Goal: Find specific page/section: Find specific page/section

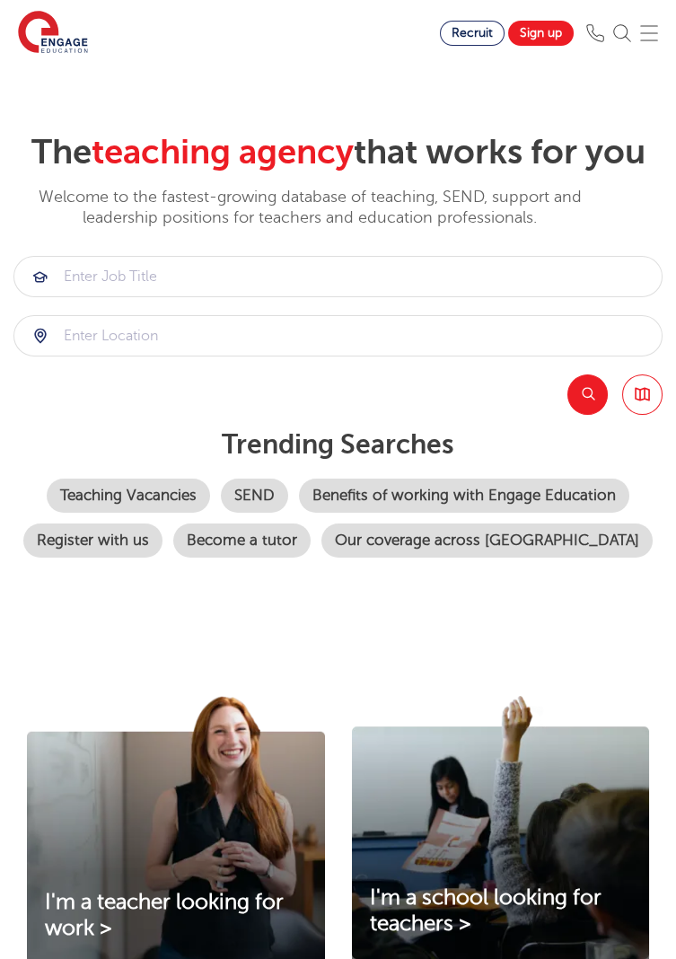
click at [652, 394] on link "Browse all Jobs" at bounding box center [642, 394] width 40 height 40
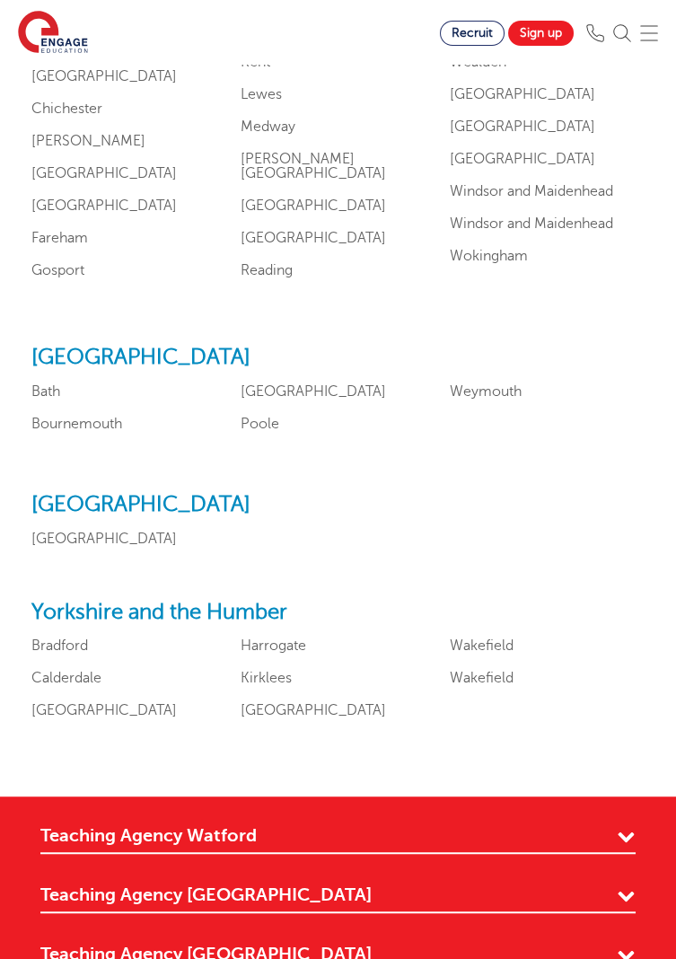
scroll to position [2004, 0]
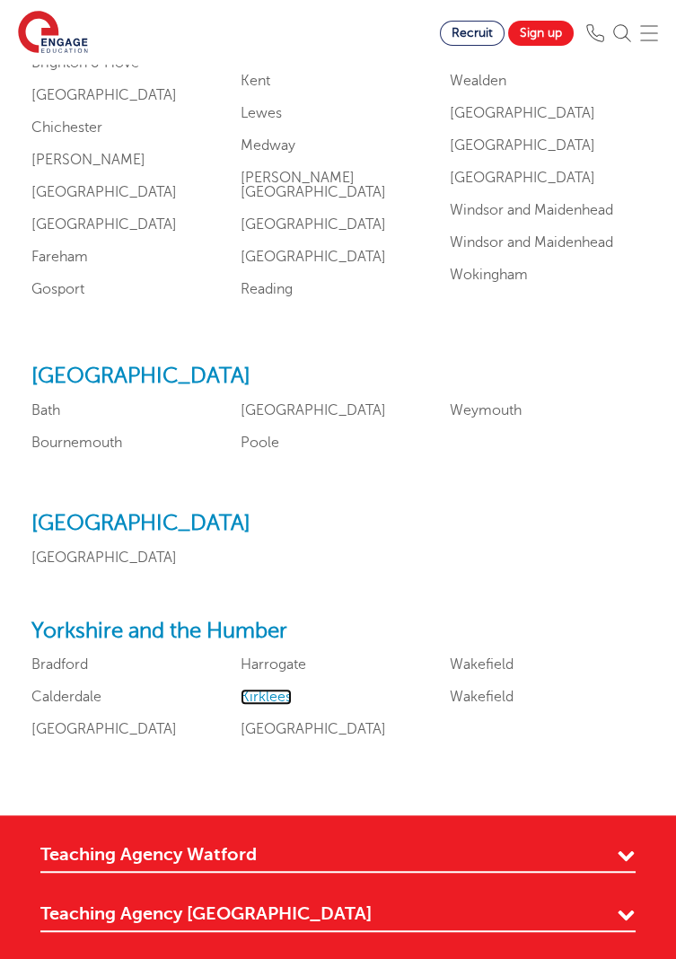
click at [270, 705] on link "Kirklees" at bounding box center [266, 697] width 51 height 16
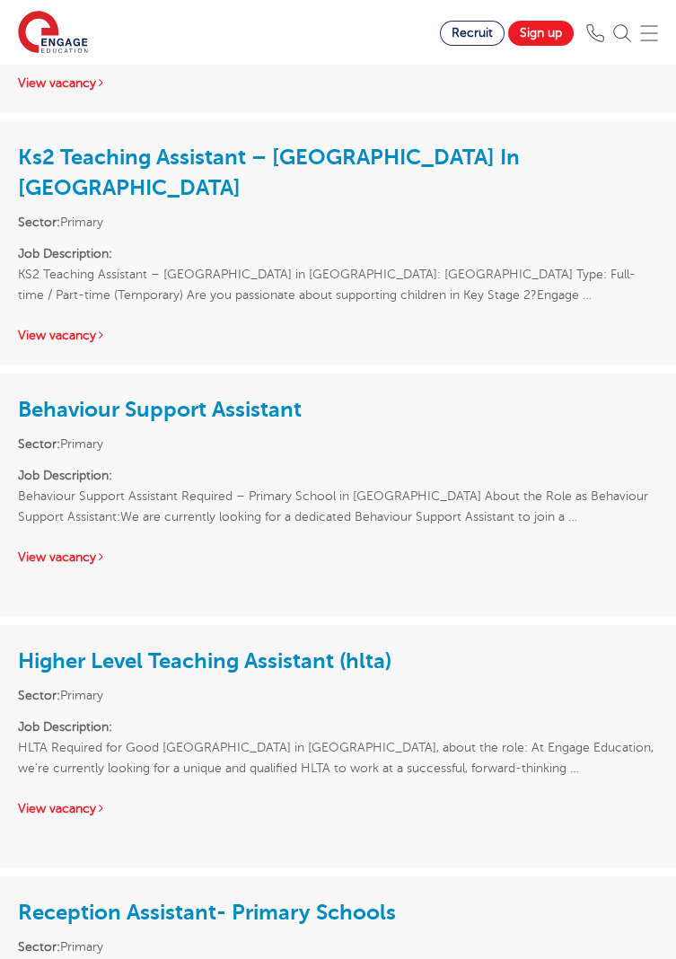
scroll to position [3888, 0]
